Goal: Information Seeking & Learning: Learn about a topic

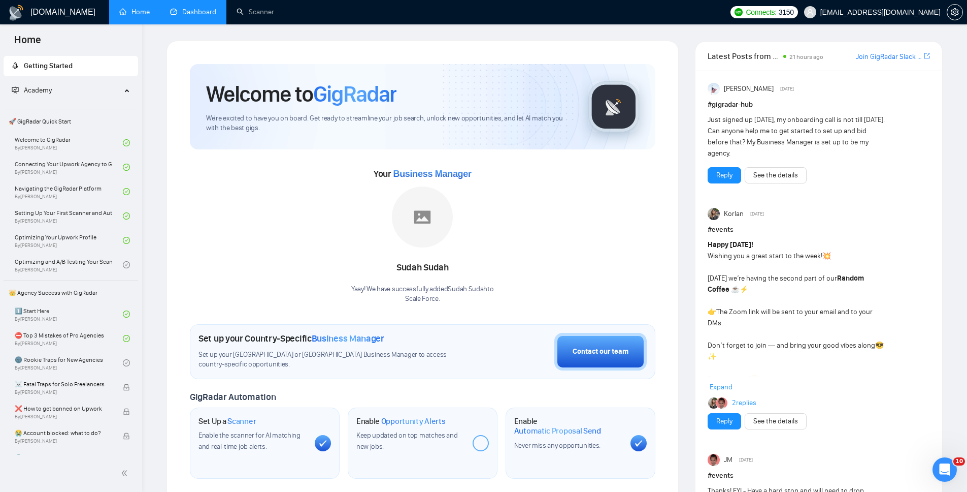
click at [203, 10] on link "Dashboard" at bounding box center [193, 12] width 46 height 9
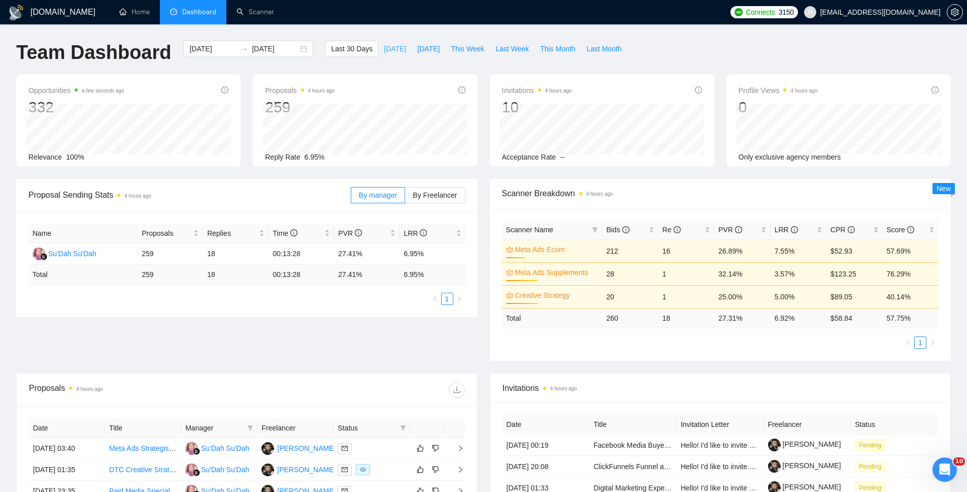
click at [384, 51] on span "[DATE]" at bounding box center [395, 48] width 22 height 11
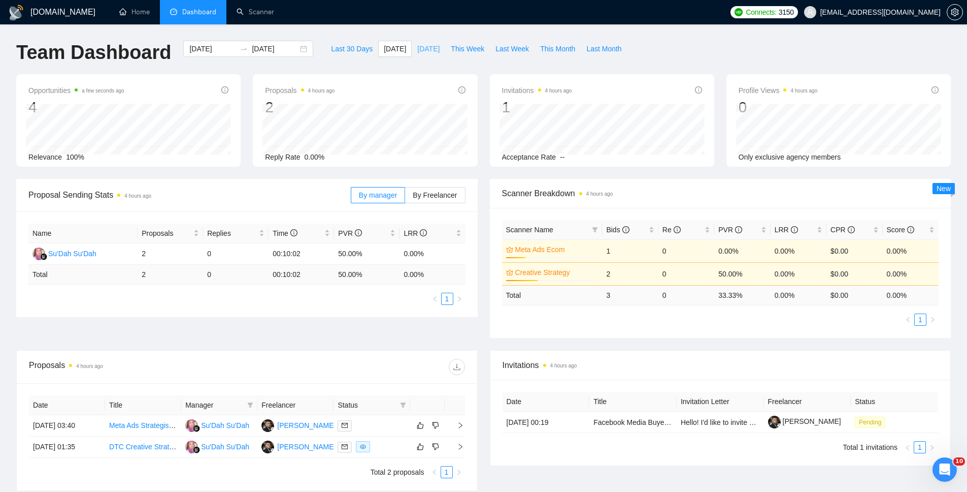
click at [438, 43] on span "[DATE]" at bounding box center [428, 48] width 22 height 11
type input "[DATE]"
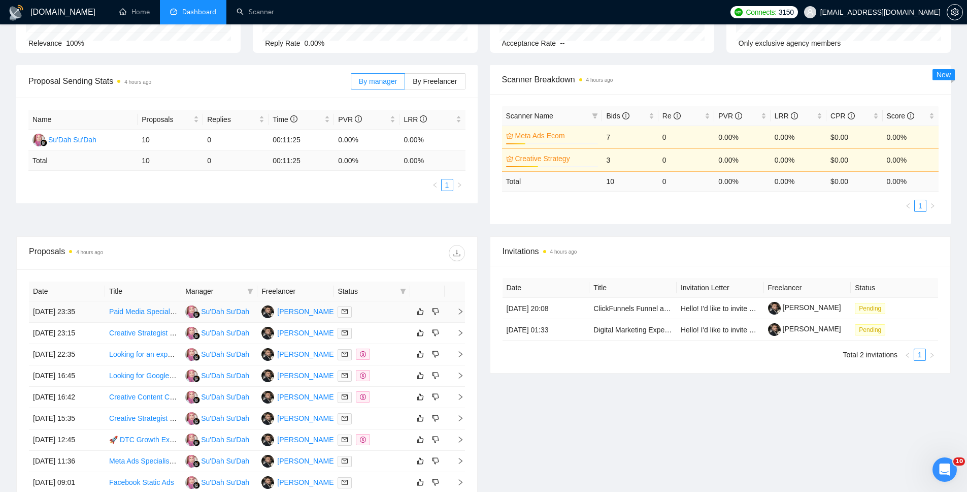
scroll to position [114, 0]
click at [642, 329] on link "Digital Marketing Expert to Build & Grow Electrolyte Gummies Brand (Long-Term R…" at bounding box center [730, 329] width 273 height 8
click at [627, 308] on link "ClickFunnels Funnel and Ads Consultant Needed" at bounding box center [671, 308] width 155 height 8
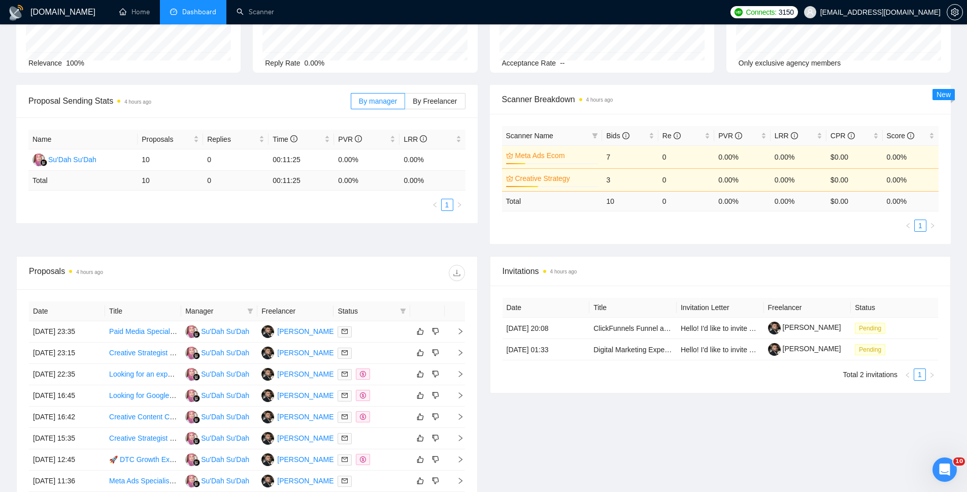
scroll to position [0, 0]
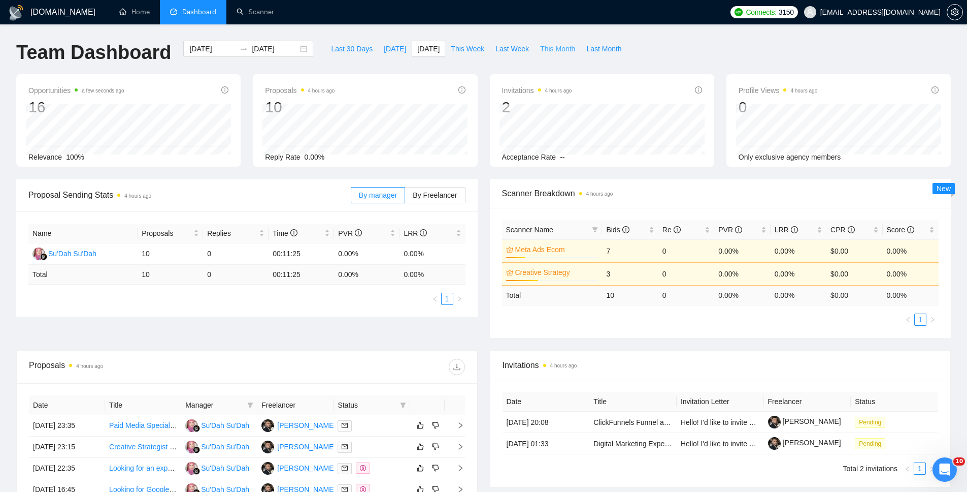
click at [570, 48] on span "This Month" at bounding box center [557, 48] width 35 height 11
type input "[DATE]"
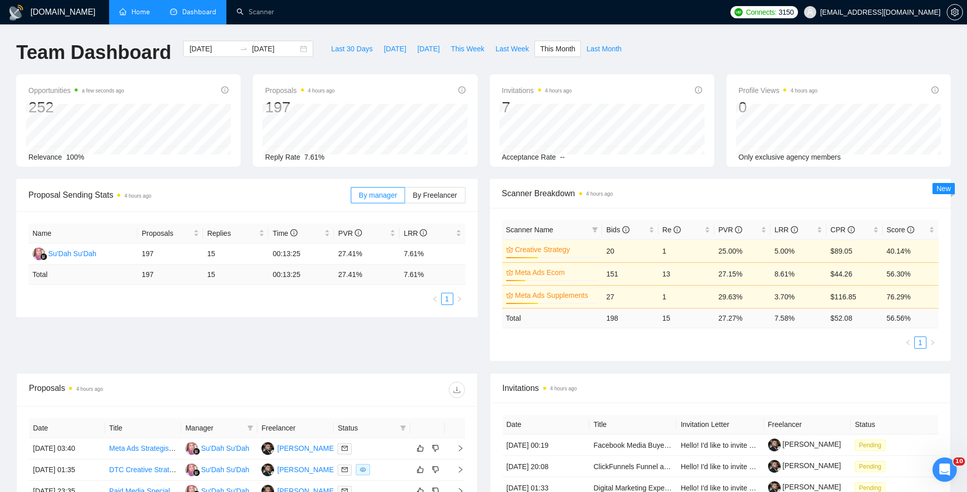
click at [124, 15] on link "Home" at bounding box center [134, 12] width 30 height 9
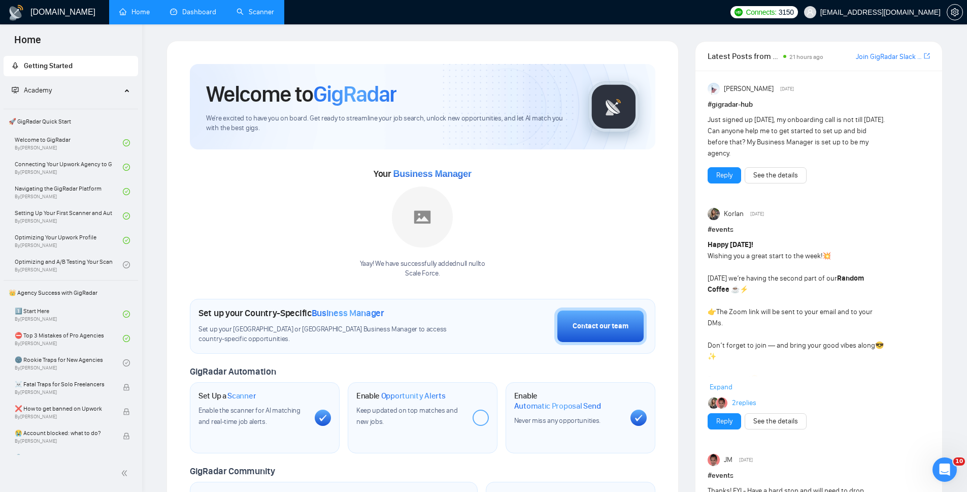
click at [246, 9] on link "Scanner" at bounding box center [256, 12] width 38 height 9
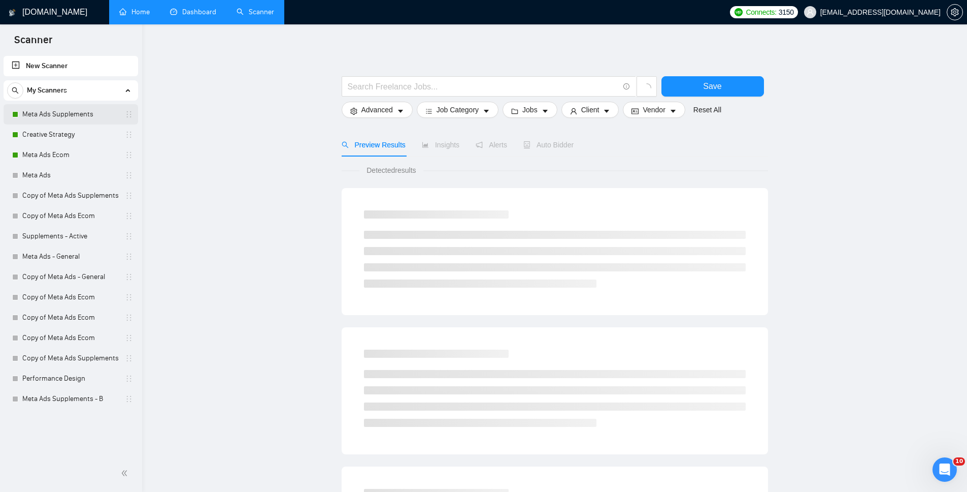
click at [64, 111] on link "Meta Ads Supplements" at bounding box center [70, 114] width 96 height 20
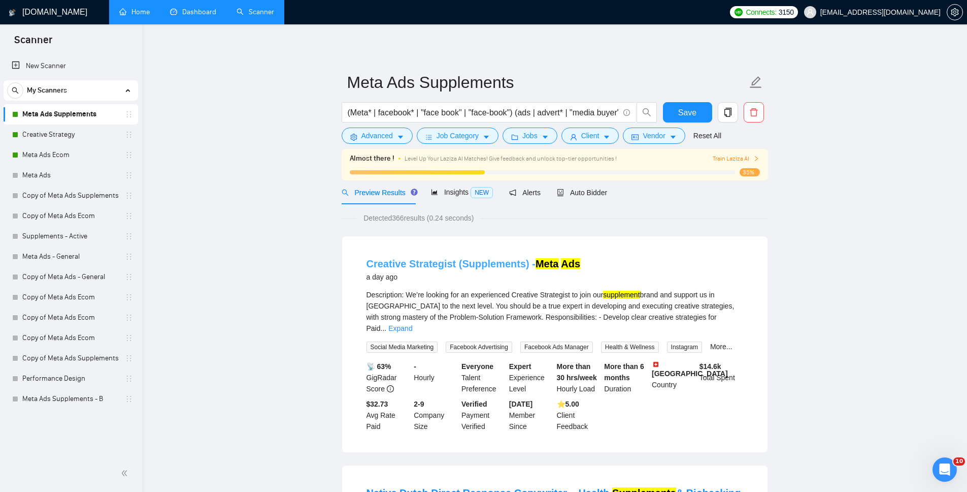
click at [530, 265] on link "Creative Strategist (Supplements) - Meta Ads" at bounding box center [474, 263] width 214 height 11
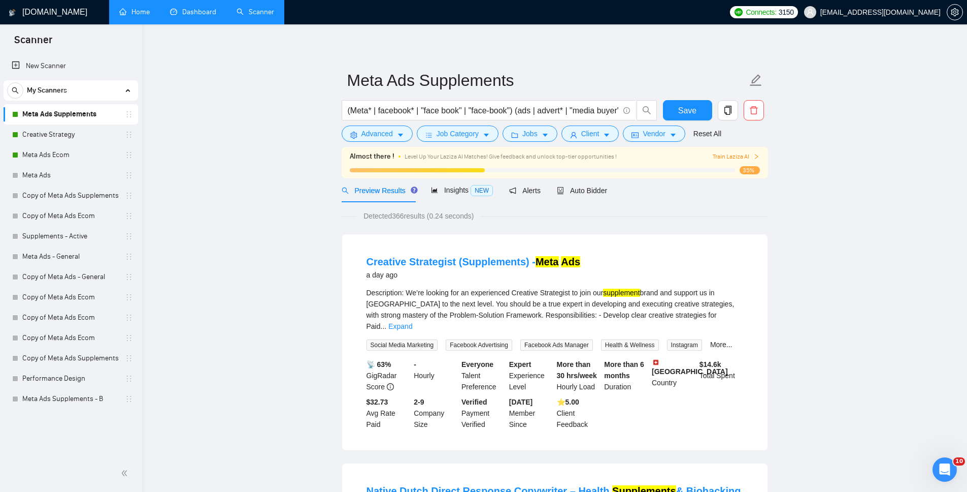
scroll to position [4, 0]
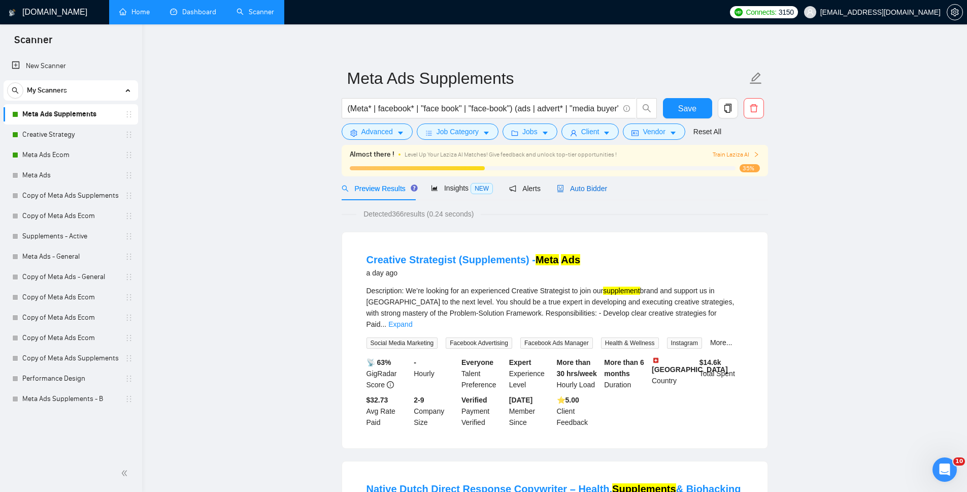
click at [564, 186] on icon "robot" at bounding box center [560, 188] width 7 height 7
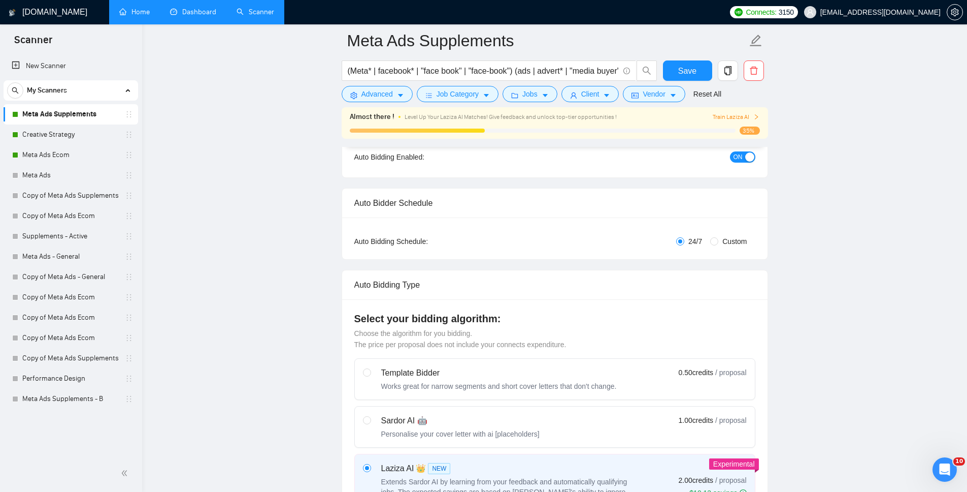
scroll to position [19, 0]
